Goal: Task Accomplishment & Management: Manage account settings

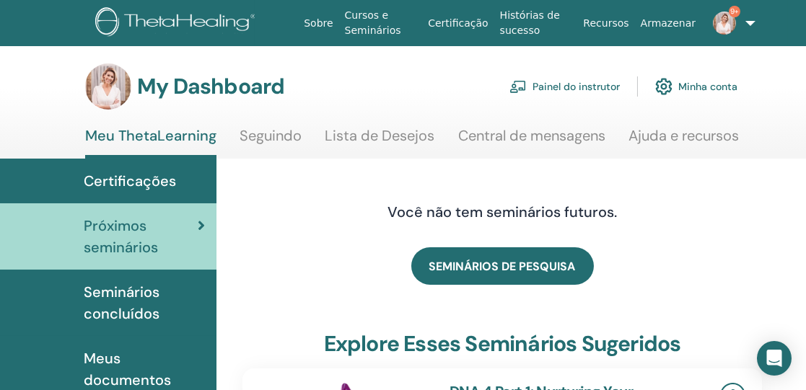
click at [579, 87] on link "Painel do instrutor" at bounding box center [564, 87] width 110 height 32
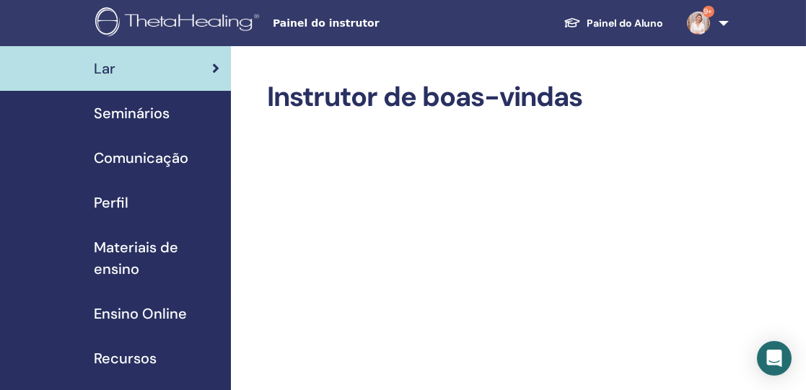
click at [144, 116] on span "Seminários" at bounding box center [132, 113] width 76 height 22
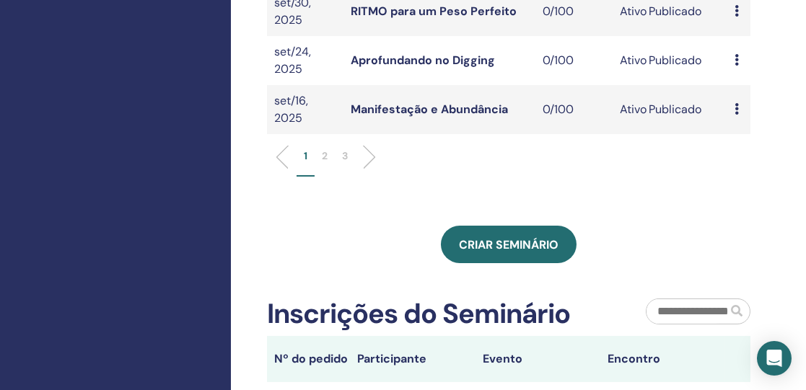
scroll to position [669, 0]
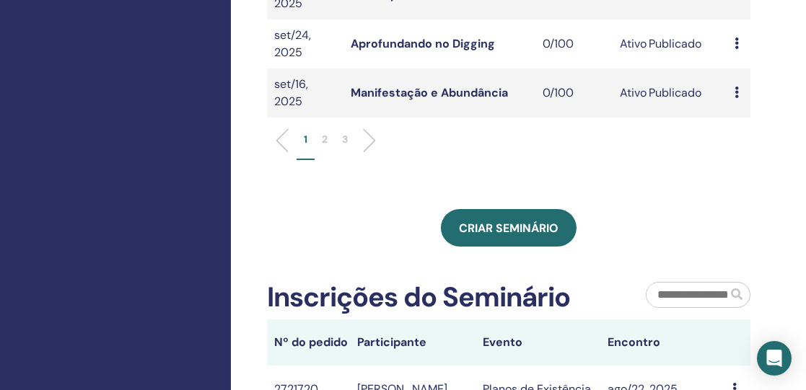
click at [325, 132] on p "2" at bounding box center [325, 139] width 6 height 15
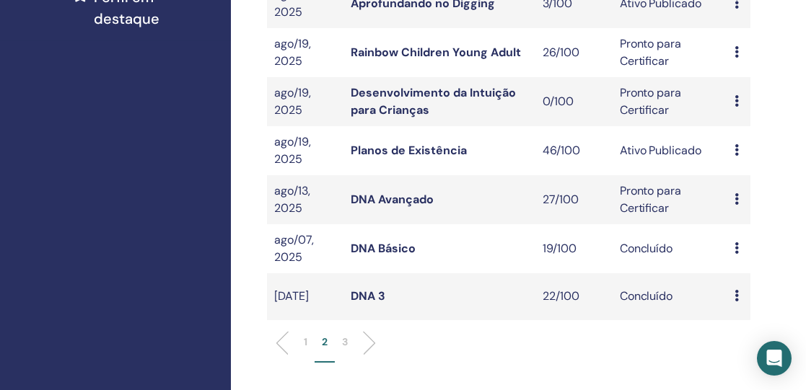
scroll to position [450, 0]
click at [419, 52] on link "Rainbow Children Young Adult" at bounding box center [436, 52] width 170 height 15
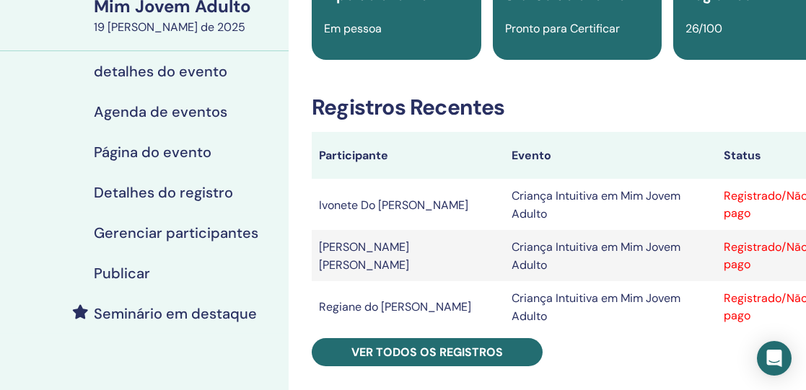
scroll to position [147, 0]
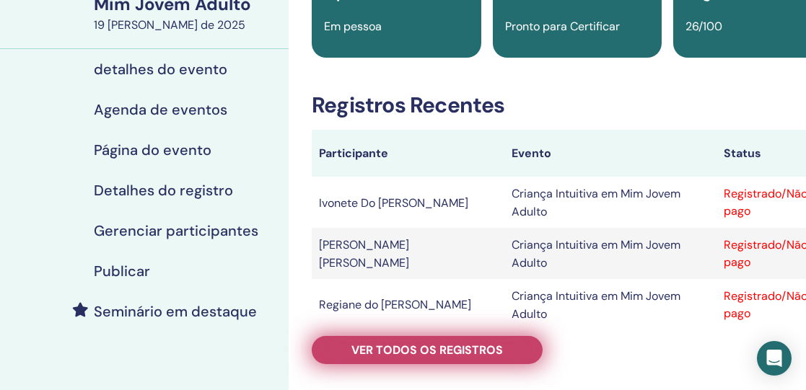
click at [436, 348] on font "Ver todos os registros" at bounding box center [427, 350] width 152 height 15
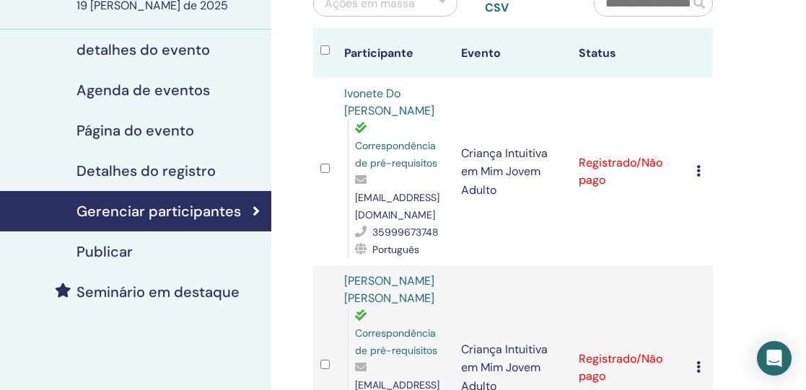
scroll to position [0, 17]
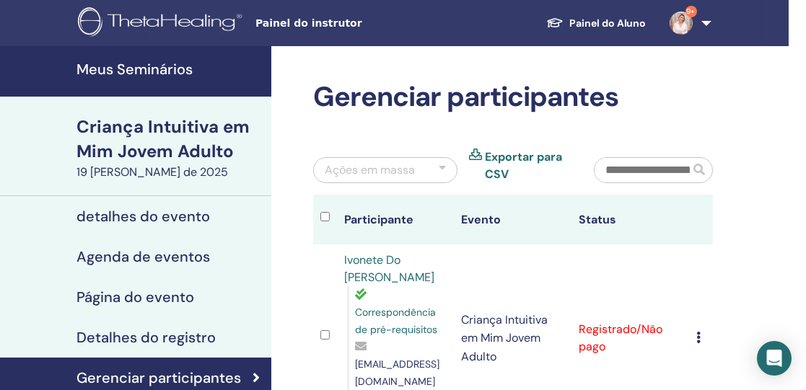
click at [162, 74] on font "Meus Seminários" at bounding box center [134, 69] width 116 height 19
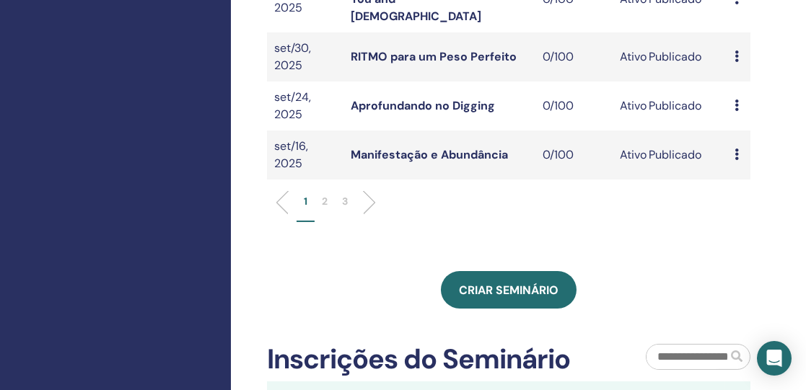
scroll to position [607, 0]
click at [328, 194] on li "2" at bounding box center [325, 208] width 20 height 28
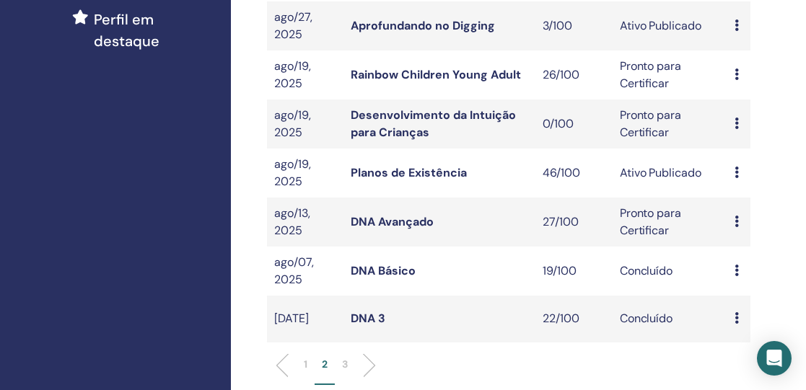
scroll to position [427, 0]
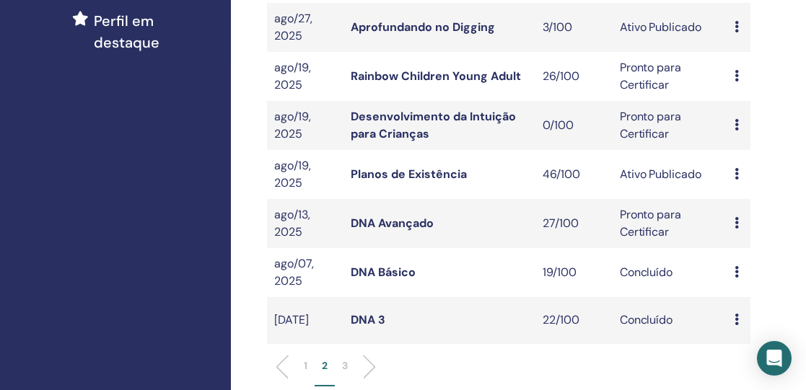
click at [424, 172] on link "Planos de Existência" at bounding box center [409, 174] width 116 height 15
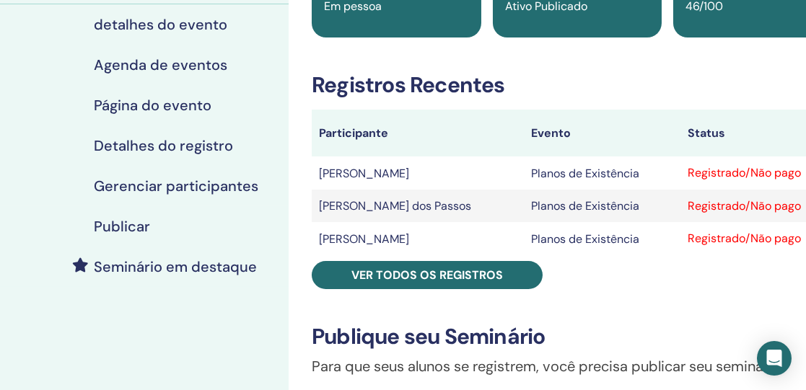
scroll to position [169, 0]
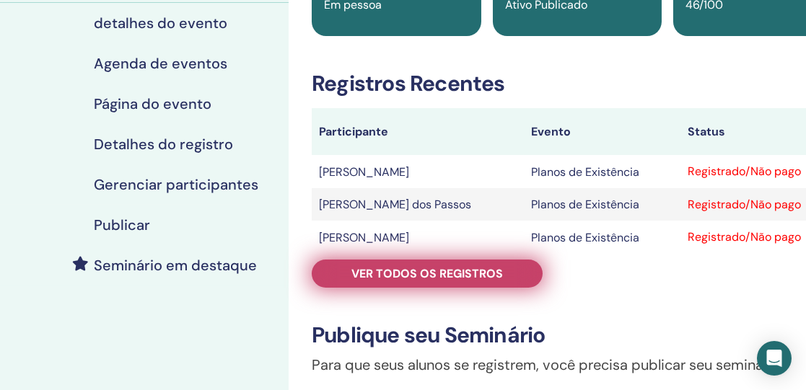
click at [455, 268] on font "Ver todos os registros" at bounding box center [427, 273] width 152 height 15
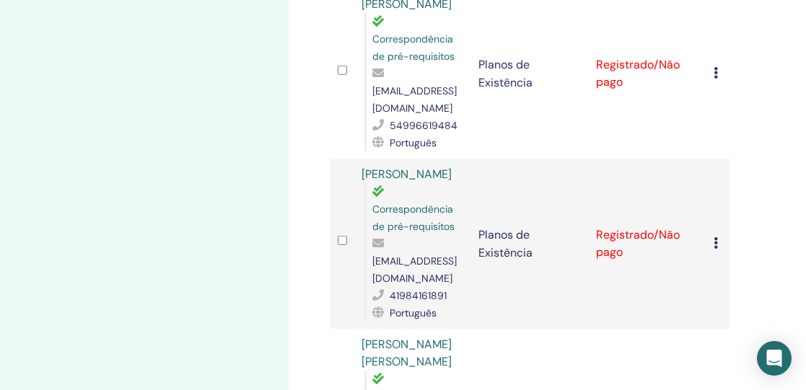
scroll to position [3413, 0]
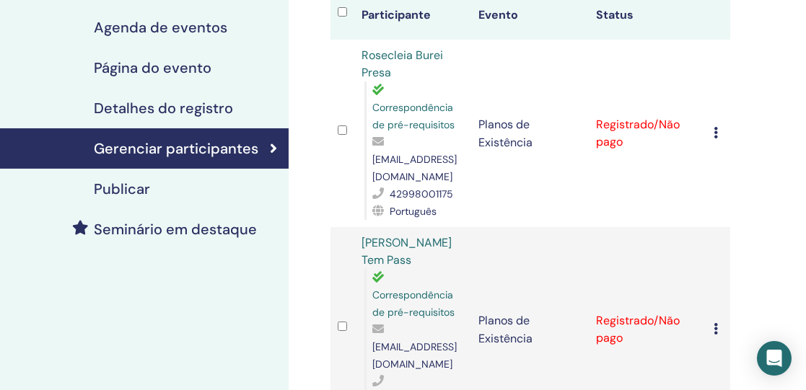
scroll to position [203, 0]
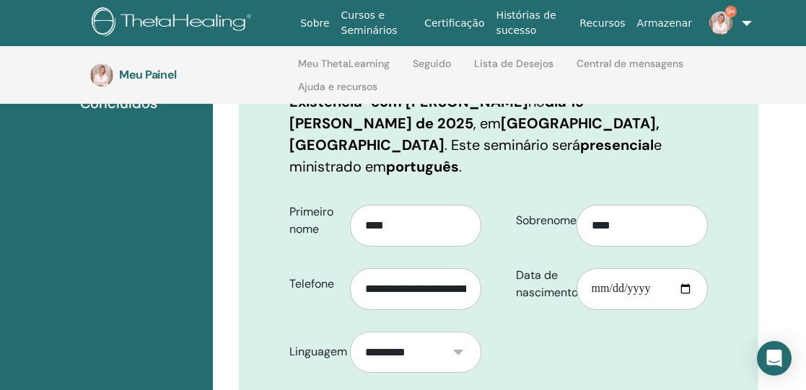
scroll to position [273, 4]
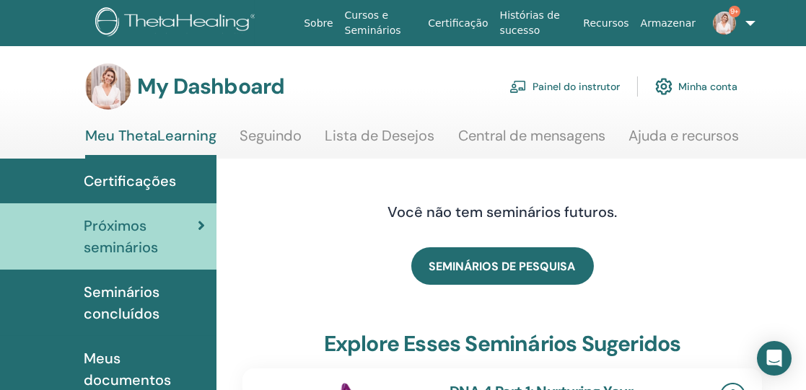
click at [571, 86] on link "Painel do instrutor" at bounding box center [564, 87] width 110 height 32
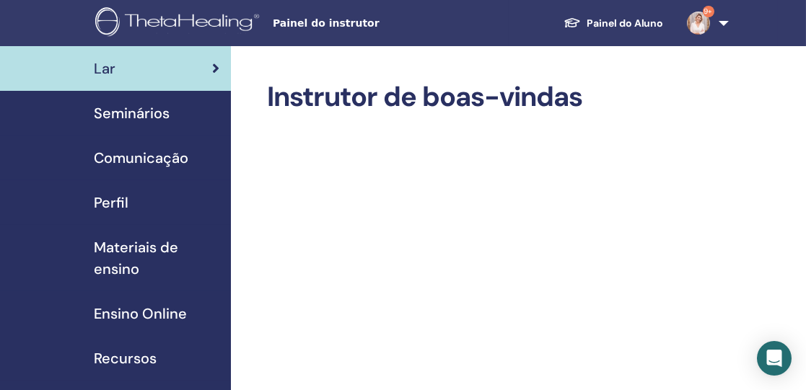
click at [149, 114] on span "Seminários" at bounding box center [132, 113] width 76 height 22
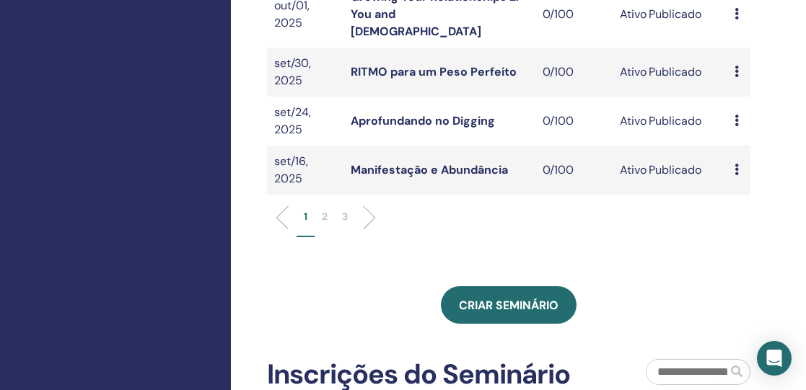
scroll to position [602, 0]
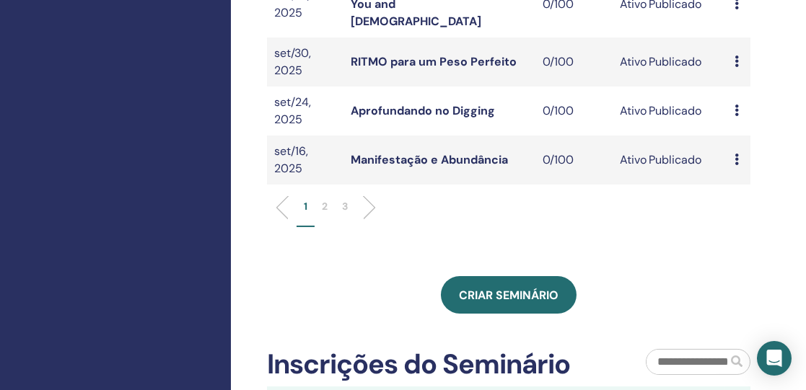
click at [324, 199] on p "2" at bounding box center [325, 206] width 6 height 15
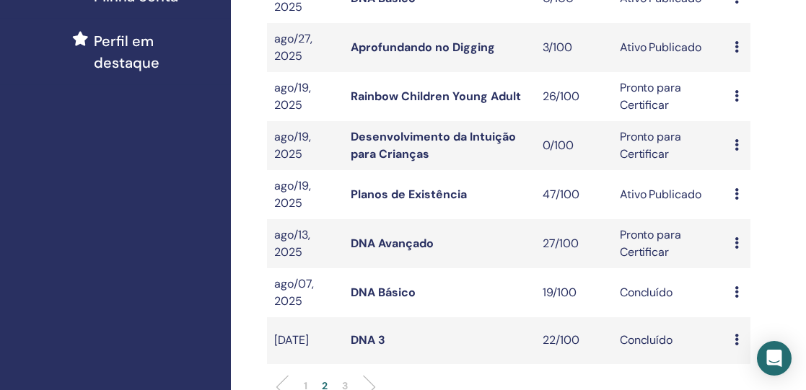
scroll to position [405, 0]
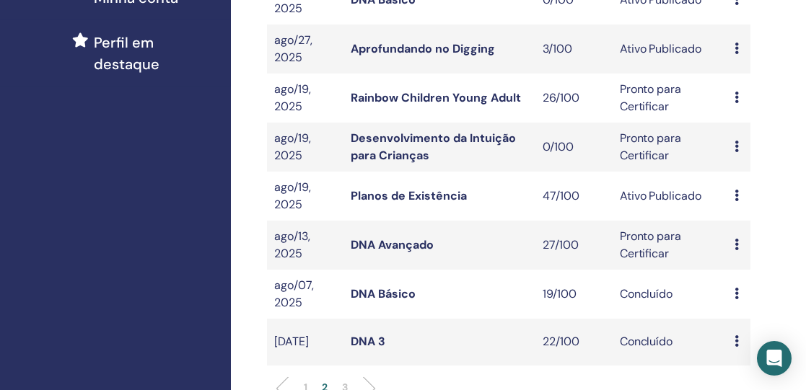
click at [433, 98] on link "Rainbow Children Young Adult" at bounding box center [436, 97] width 170 height 15
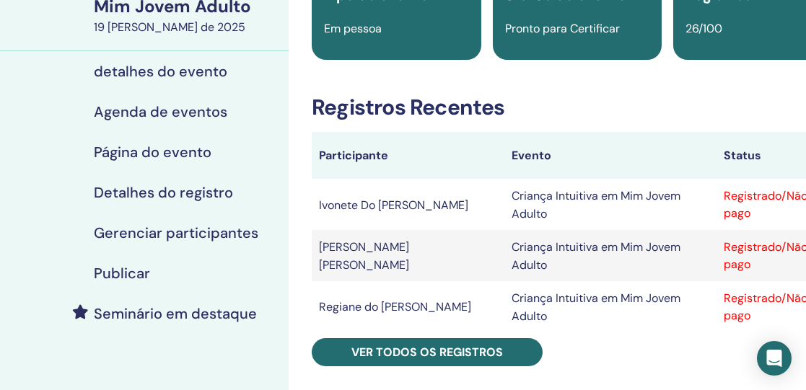
scroll to position [146, 0]
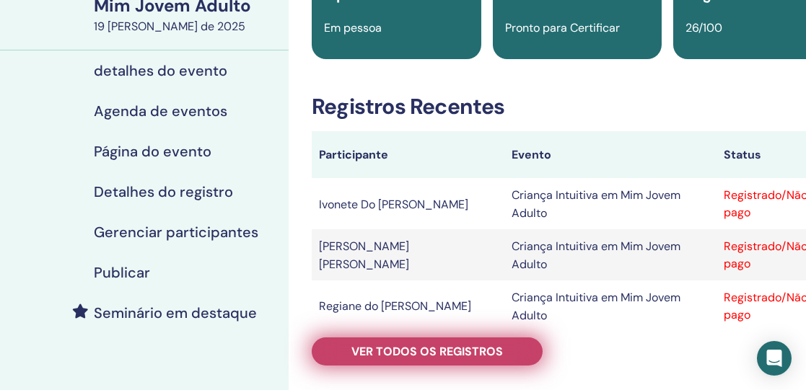
click at [419, 345] on font "Ver todos os registros" at bounding box center [427, 351] width 152 height 15
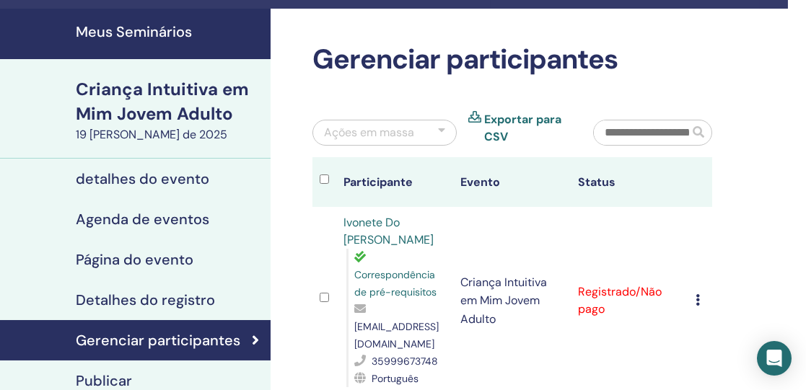
scroll to position [36, 18]
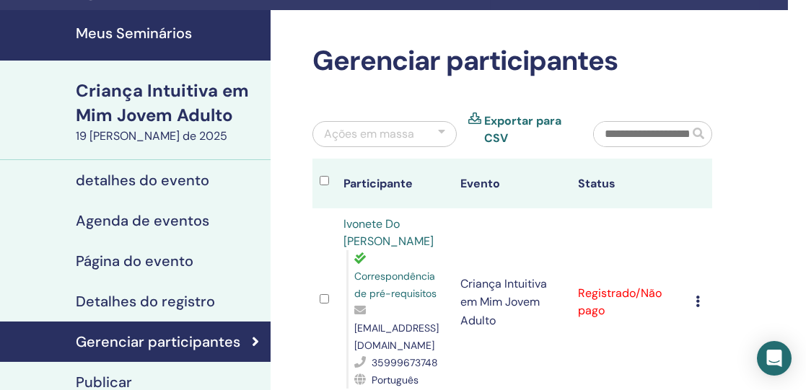
click at [162, 24] on font "Meus Seminários" at bounding box center [134, 33] width 116 height 19
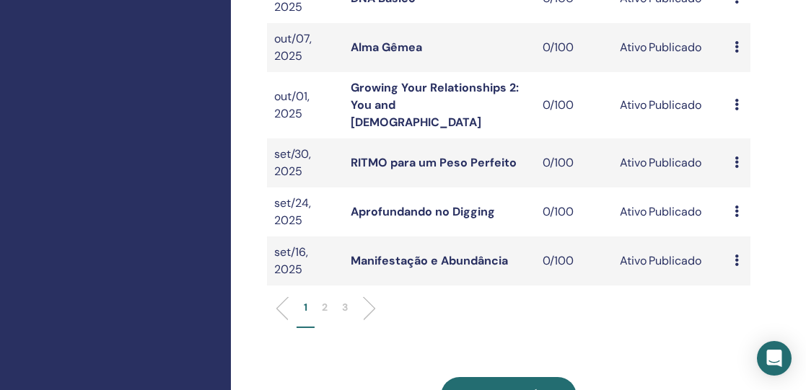
scroll to position [504, 0]
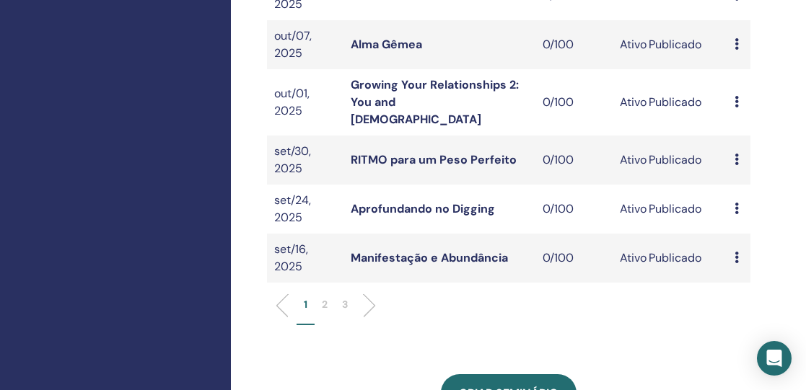
click at [322, 297] on p "2" at bounding box center [325, 304] width 6 height 15
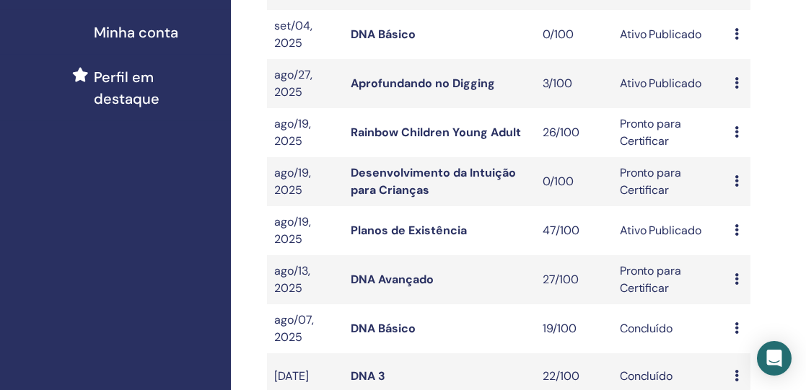
scroll to position [372, 0]
